Goal: Feedback & Contribution: Contribute content

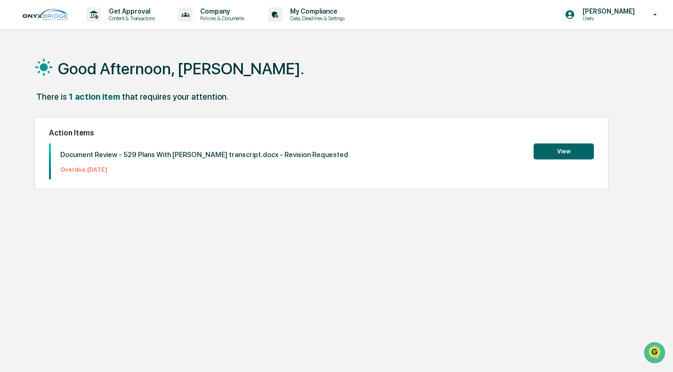
click at [573, 156] on button "View" at bounding box center [563, 152] width 60 height 16
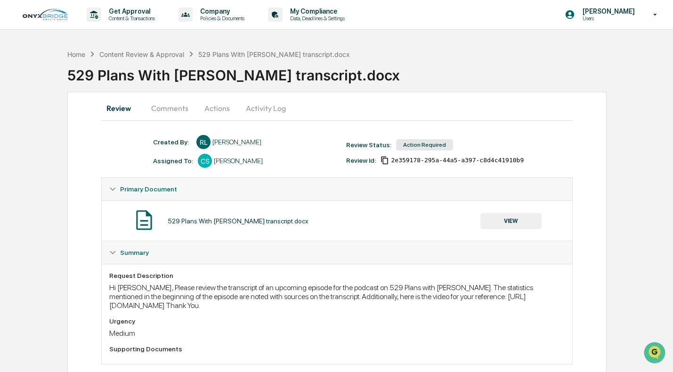
click at [181, 107] on button "Comments" at bounding box center [170, 108] width 52 height 23
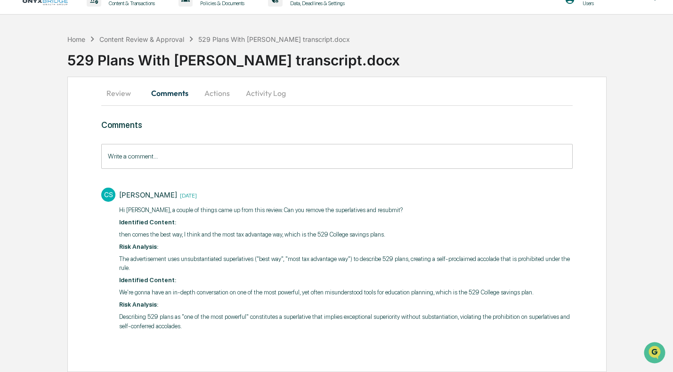
scroll to position [24, 0]
click at [109, 87] on button "Review" at bounding box center [122, 93] width 42 height 23
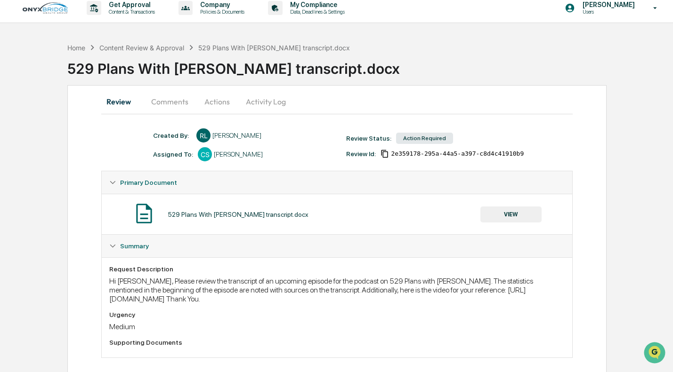
scroll to position [17, 0]
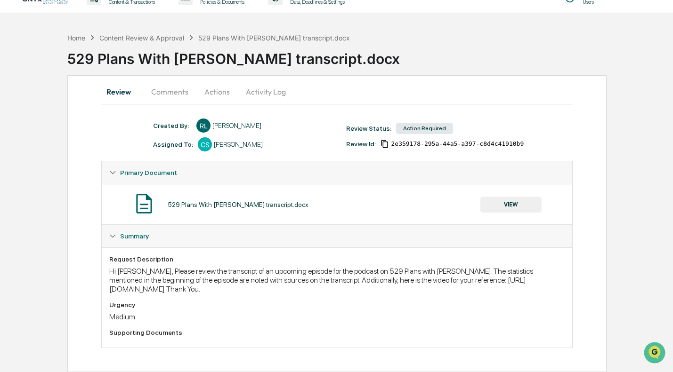
click at [185, 96] on button "Comments" at bounding box center [170, 92] width 52 height 23
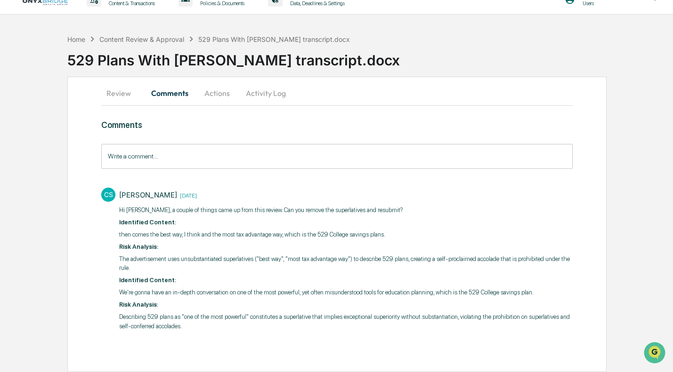
scroll to position [24, 0]
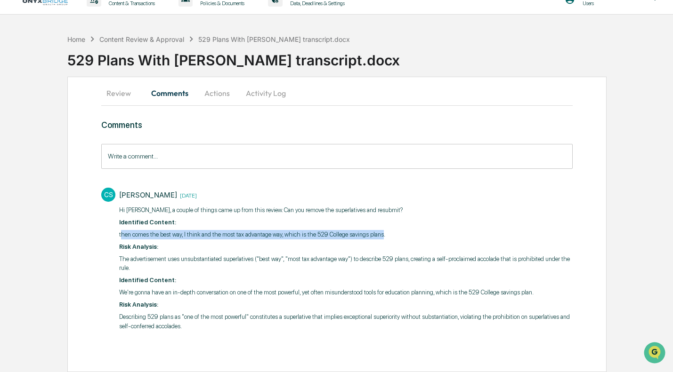
drag, startPoint x: 121, startPoint y: 223, endPoint x: 414, endPoint y: 224, distance: 292.8
click at [414, 230] on p "then comes the best way, I think and the most tax advantage way, which is the 5…" at bounding box center [345, 234] width 453 height 9
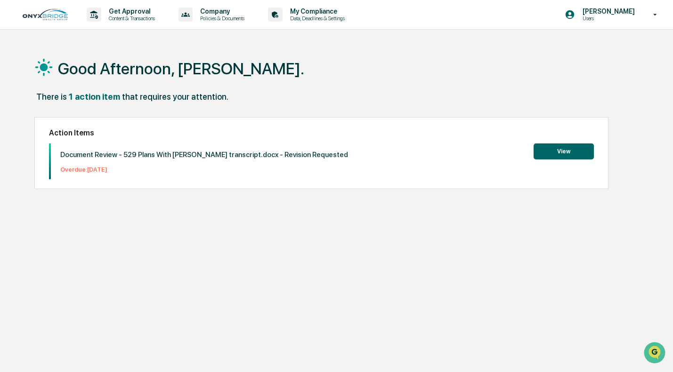
click at [243, 152] on p "Document Review - 529 Plans With [PERSON_NAME] transcript.docx - Revision Reque…" at bounding box center [204, 155] width 288 height 8
click at [545, 150] on button "View" at bounding box center [563, 152] width 60 height 16
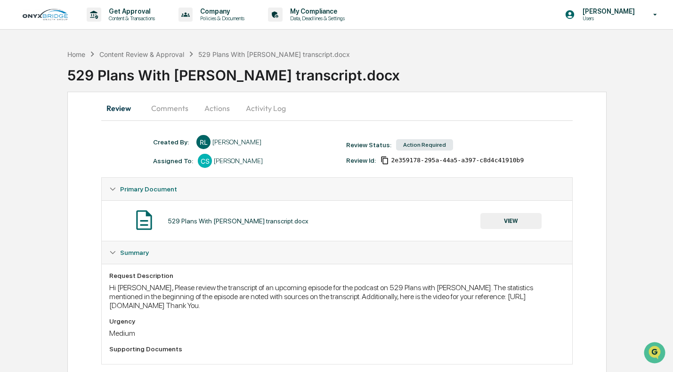
click at [163, 105] on button "Comments" at bounding box center [170, 108] width 52 height 23
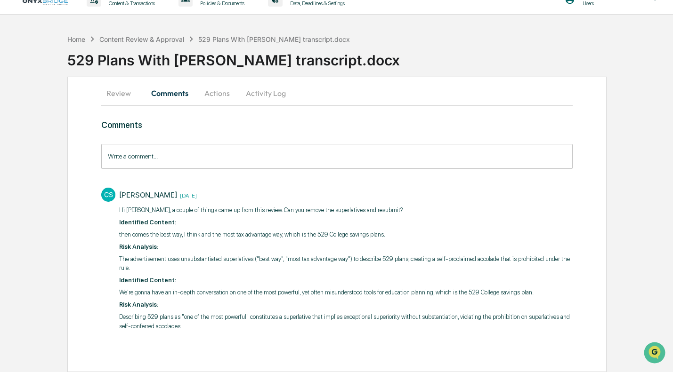
scroll to position [24, 0]
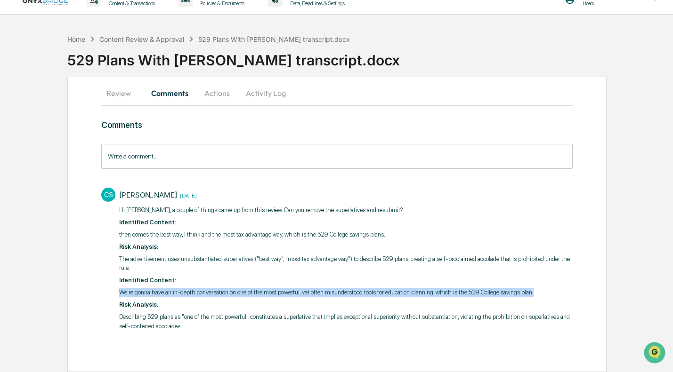
drag, startPoint x: 121, startPoint y: 284, endPoint x: 215, endPoint y: 290, distance: 94.4
click at [215, 290] on p "We're gonna have an in-depth conversation on one of the most powerful, yet ofte…" at bounding box center [345, 292] width 453 height 9
click at [216, 288] on p "We're gonna have an in-depth conversation on one of the most powerful, yet ofte…" at bounding box center [345, 292] width 453 height 9
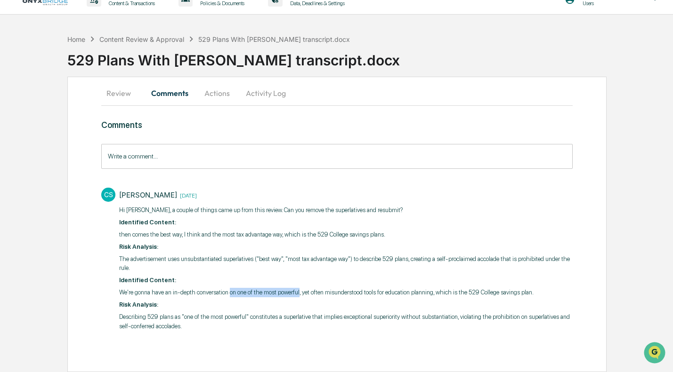
drag, startPoint x: 244, startPoint y: 284, endPoint x: 323, endPoint y: 281, distance: 79.2
click at [323, 288] on p "We're gonna have an in-depth conversation on one of the most powerful, yet ofte…" at bounding box center [345, 292] width 453 height 9
copy p "on one of the most powerful"
click at [151, 153] on input "Write a comment..." at bounding box center [336, 156] width 471 height 25
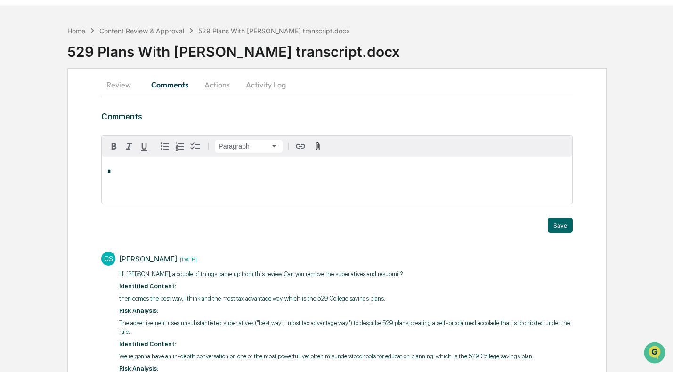
click at [215, 85] on button "Actions" at bounding box center [217, 84] width 42 height 23
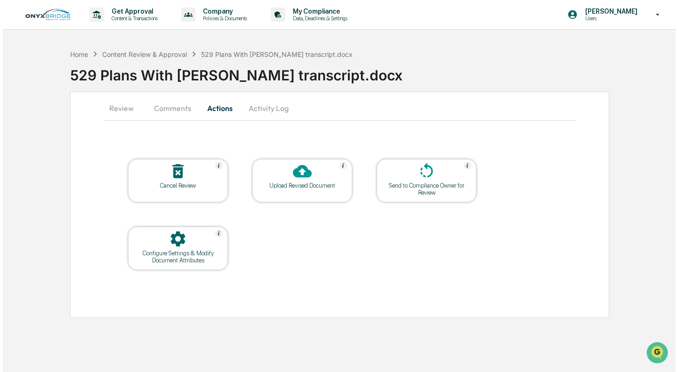
scroll to position [0, 0]
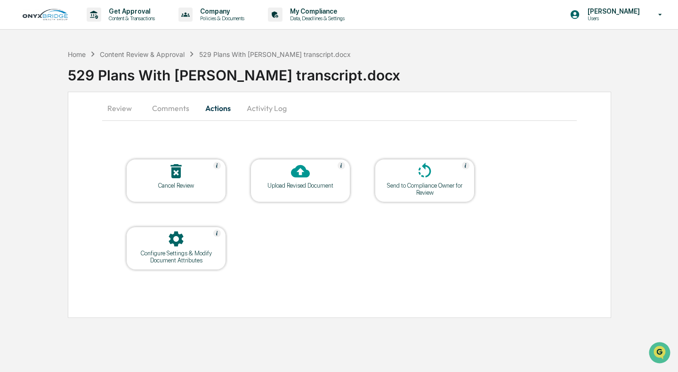
click at [296, 177] on icon at bounding box center [300, 171] width 19 height 13
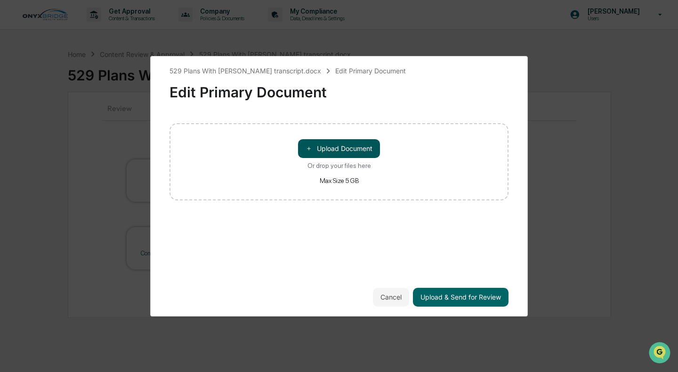
click at [315, 151] on button "＋ Upload Document" at bounding box center [339, 148] width 82 height 19
click at [402, 292] on button "Cancel" at bounding box center [391, 297] width 36 height 19
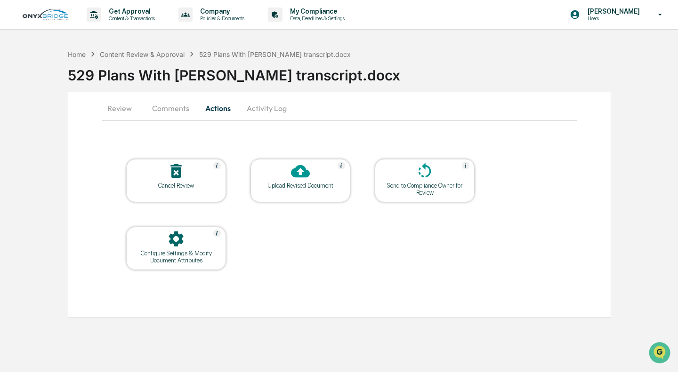
click at [282, 180] on div at bounding box center [300, 172] width 94 height 20
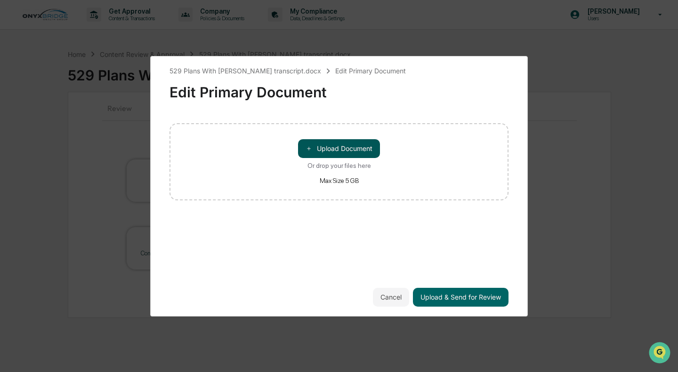
click at [335, 145] on button "＋ Upload Document" at bounding box center [339, 148] width 82 height 19
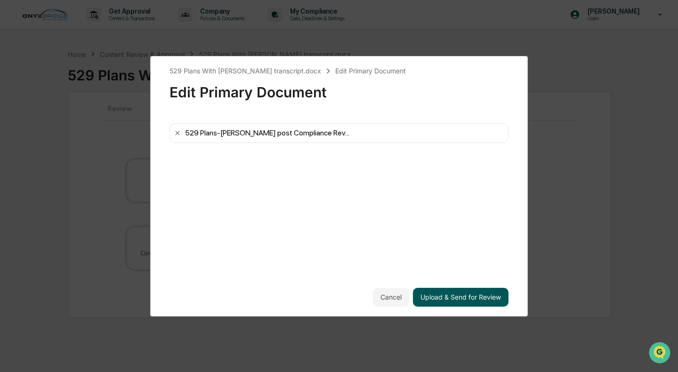
click at [483, 299] on button "Upload & Send for Review" at bounding box center [461, 297] width 96 height 19
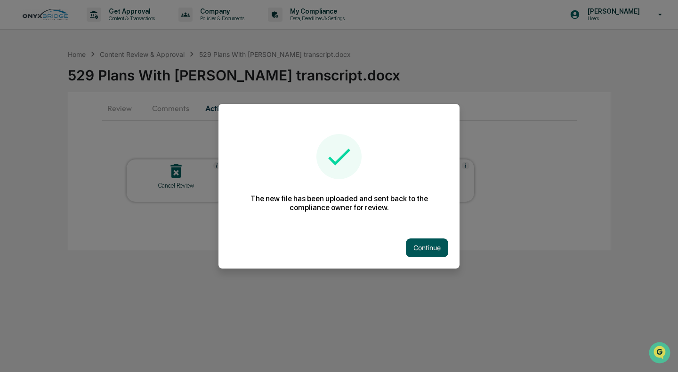
click at [439, 250] on button "Continue" at bounding box center [427, 248] width 42 height 19
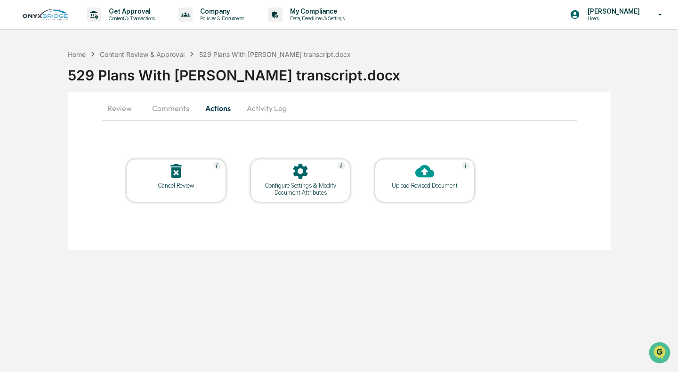
click at [177, 105] on button "Comments" at bounding box center [171, 108] width 52 height 23
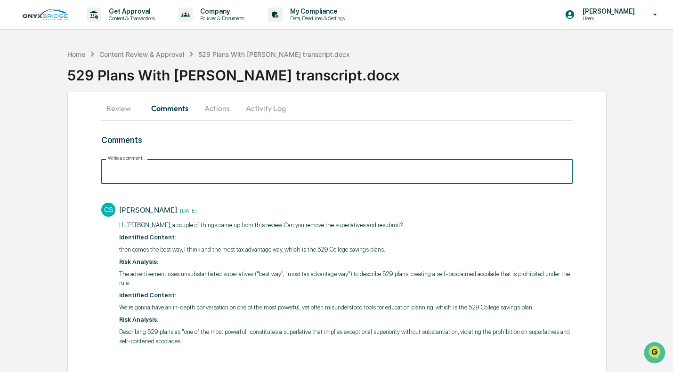
click at [189, 167] on input "Write a comment..." at bounding box center [336, 171] width 471 height 25
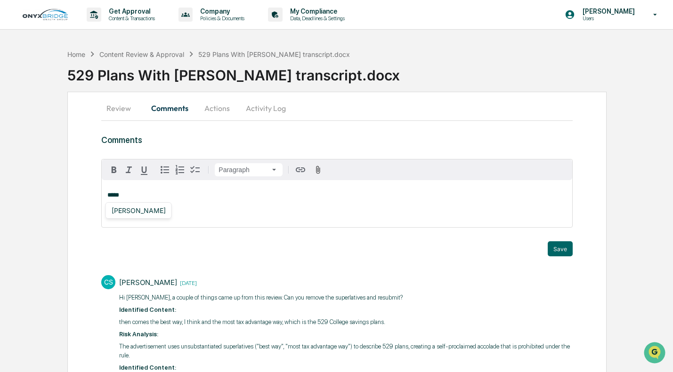
click at [147, 210] on div "[PERSON_NAME]" at bounding box center [139, 211] width 62 height 12
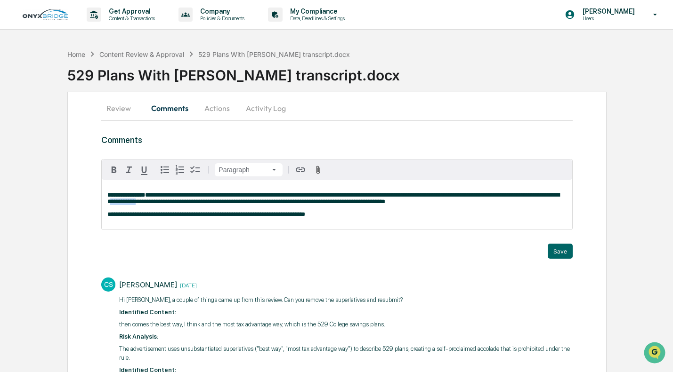
drag, startPoint x: 195, startPoint y: 202, endPoint x: 219, endPoint y: 202, distance: 24.5
click at [219, 202] on span "**********" at bounding box center [333, 198] width 452 height 13
click at [218, 201] on span "**********" at bounding box center [333, 198] width 452 height 13
drag, startPoint x: 480, startPoint y: 203, endPoint x: 524, endPoint y: 206, distance: 44.3
click at [524, 205] on p "**********" at bounding box center [336, 198] width 459 height 13
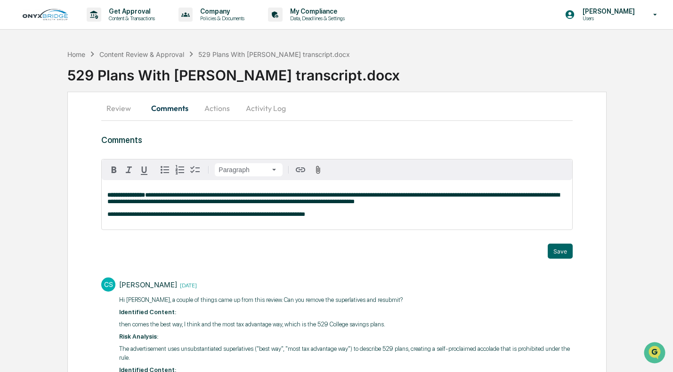
click at [396, 226] on div "**********" at bounding box center [337, 204] width 470 height 49
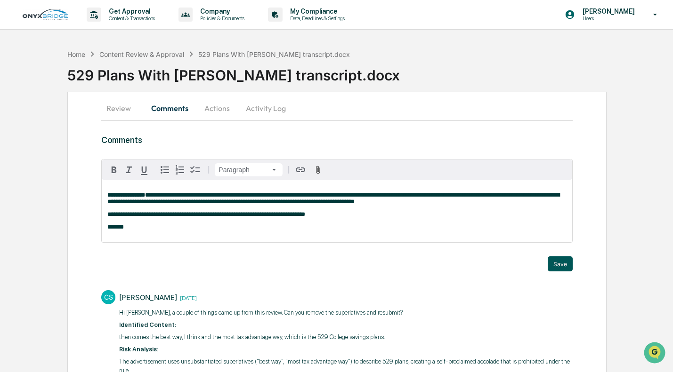
click at [552, 260] on button "Save" at bounding box center [560, 264] width 25 height 15
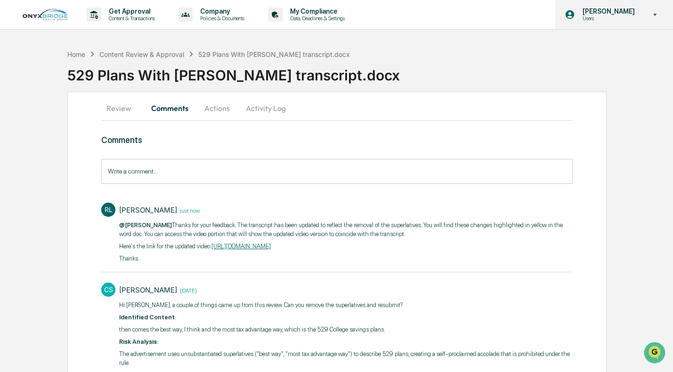
click at [643, 19] on div "Richard Leimgruber Users" at bounding box center [614, 14] width 118 height 29
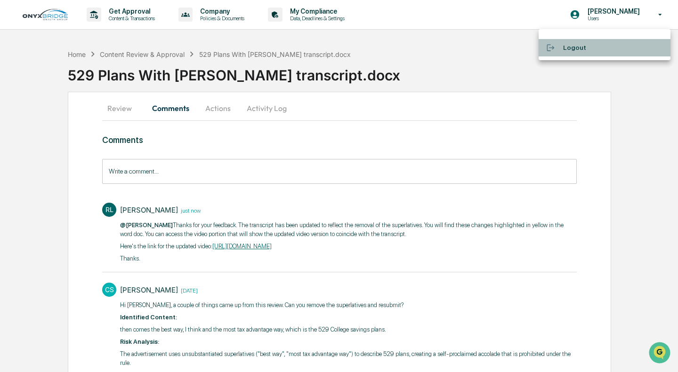
click at [583, 44] on li "Logout" at bounding box center [605, 47] width 132 height 17
